Goal: Task Accomplishment & Management: Use online tool/utility

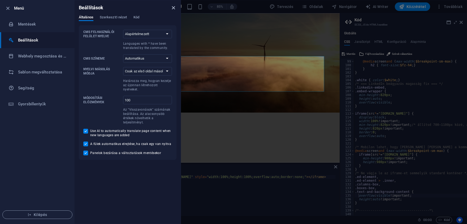
click at [175, 7] on icon "close" at bounding box center [173, 8] width 6 height 6
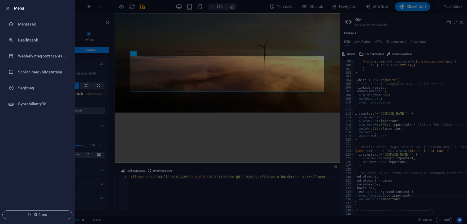
scroll to position [146, 0]
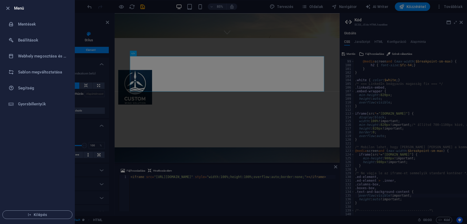
click at [164, 103] on div at bounding box center [233, 112] width 467 height 224
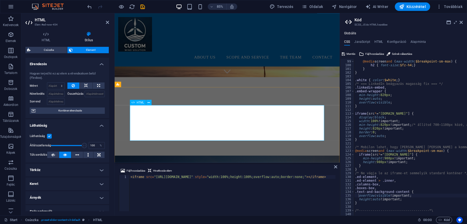
scroll to position [88, 0]
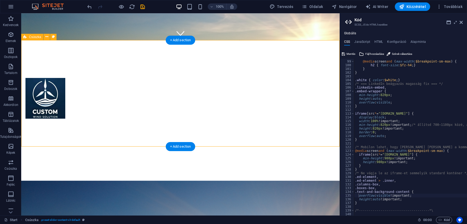
scroll to position [175, 0]
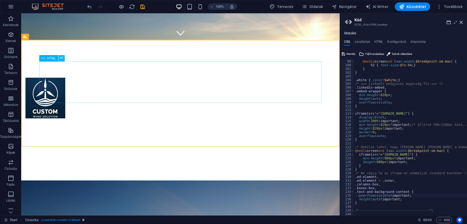
click at [61, 55] on button at bounding box center [61, 58] width 6 height 6
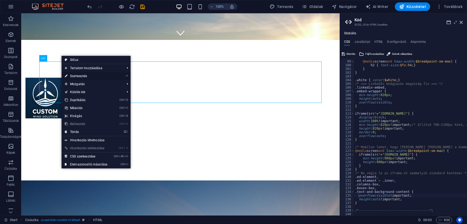
click at [73, 74] on link "⏎ Szerkesztés" at bounding box center [86, 76] width 49 height 8
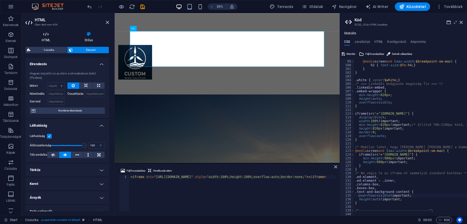
click at [49, 39] on h4 "HTML" at bounding box center [46, 36] width 43 height 11
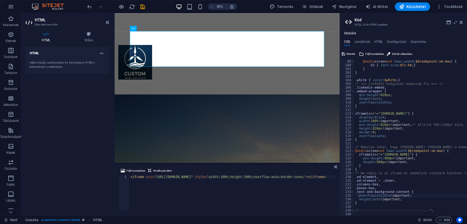
click at [50, 64] on div "Adjon hozzá, szerkesszen és formázza a HTML-t közvetlenül a webhelyen." at bounding box center [67, 65] width 75 height 9
click at [379, 42] on h4 "HTML" at bounding box center [379, 43] width 9 height 6
type textarea "{{content}}"
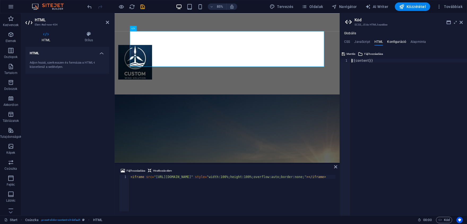
click at [392, 42] on h4 "Konfiguráció" at bounding box center [396, 43] width 19 height 6
type textarea "$color-background: #ffffff;"
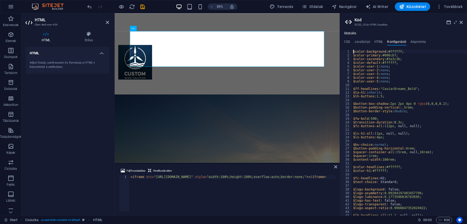
scroll to position [64, 0]
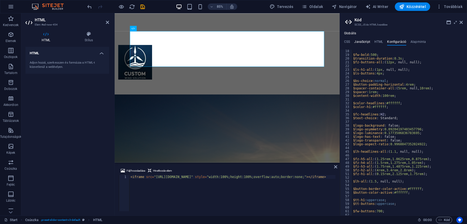
click at [361, 41] on h4 "JavaScript" at bounding box center [362, 43] width 16 height 6
type textarea "/* JS for preset "Menu V2" */"
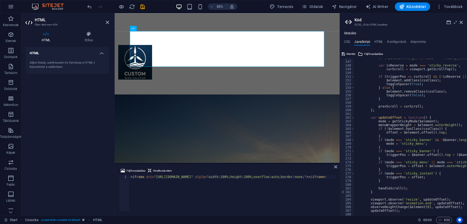
scroll to position [541, 0]
click at [347, 43] on h4 "CSS" at bounding box center [347, 43] width 6 height 6
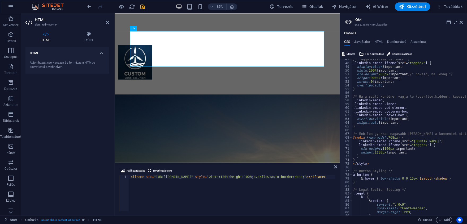
scroll to position [140, 0]
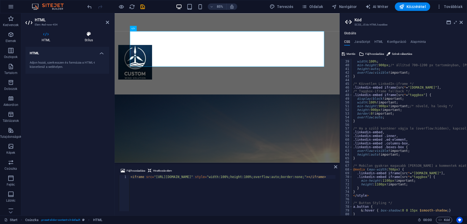
click at [88, 35] on icon at bounding box center [89, 33] width 41 height 5
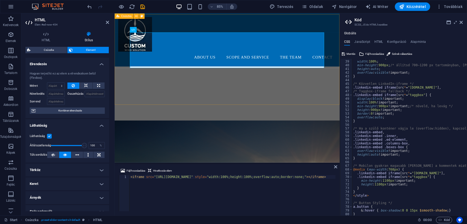
scroll to position [117, 0]
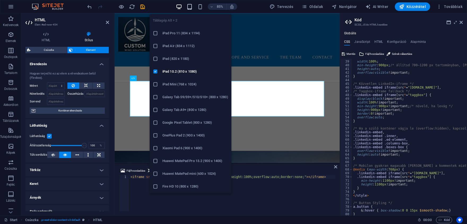
click at [191, 7] on icon "button" at bounding box center [190, 7] width 6 height 6
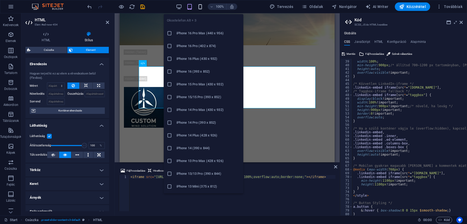
click at [201, 6] on icon "button" at bounding box center [200, 7] width 6 height 6
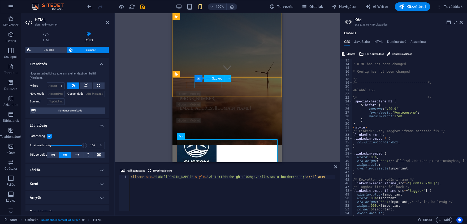
scroll to position [146, 0]
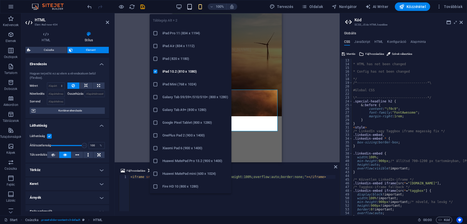
click at [191, 7] on icon "button" at bounding box center [190, 7] width 6 height 6
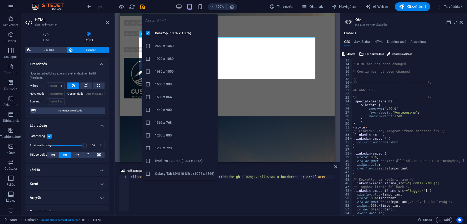
click at [182, 5] on icon "button" at bounding box center [179, 7] width 6 height 6
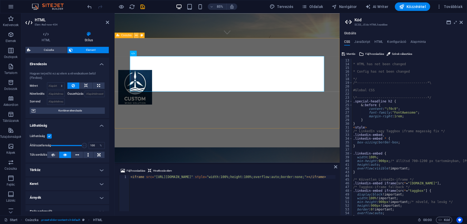
click at [136, 35] on icon at bounding box center [136, 35] width 2 height 5
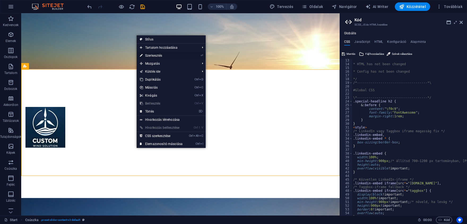
click at [147, 56] on link "⏎ Szerkesztés" at bounding box center [161, 56] width 49 height 8
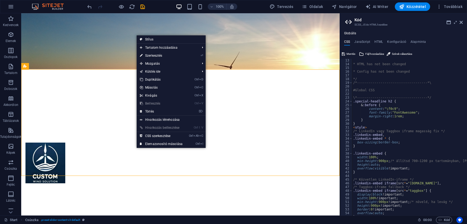
select select "px"
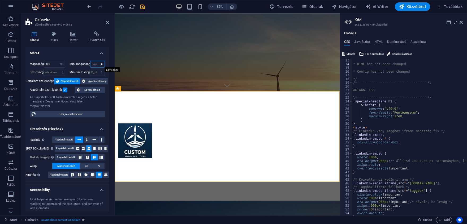
click at [91, 61] on select "Egyik sem px rem % vh vw" at bounding box center [98, 64] width 14 height 6
select select "px"
click option "px" at bounding box center [0, 0] width 0 height 0
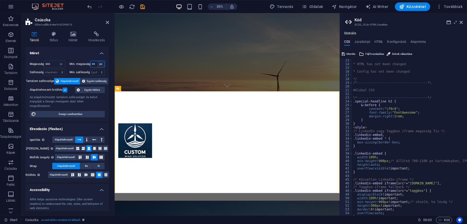
type input "4"
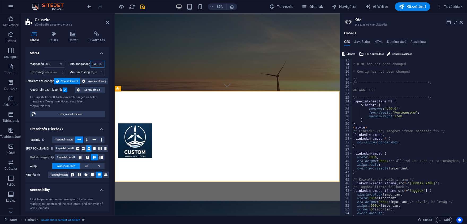
type input "350"
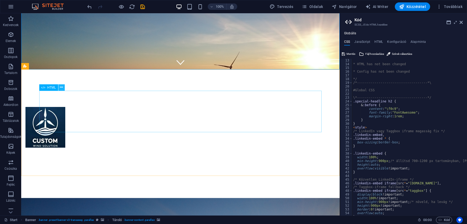
click at [60, 88] on icon at bounding box center [61, 87] width 3 height 6
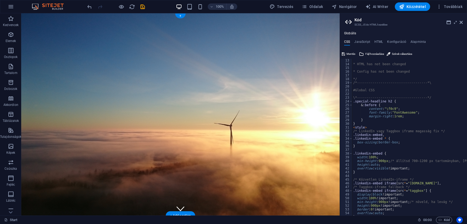
scroll to position [0, 0]
